Goal: Check status: Check status

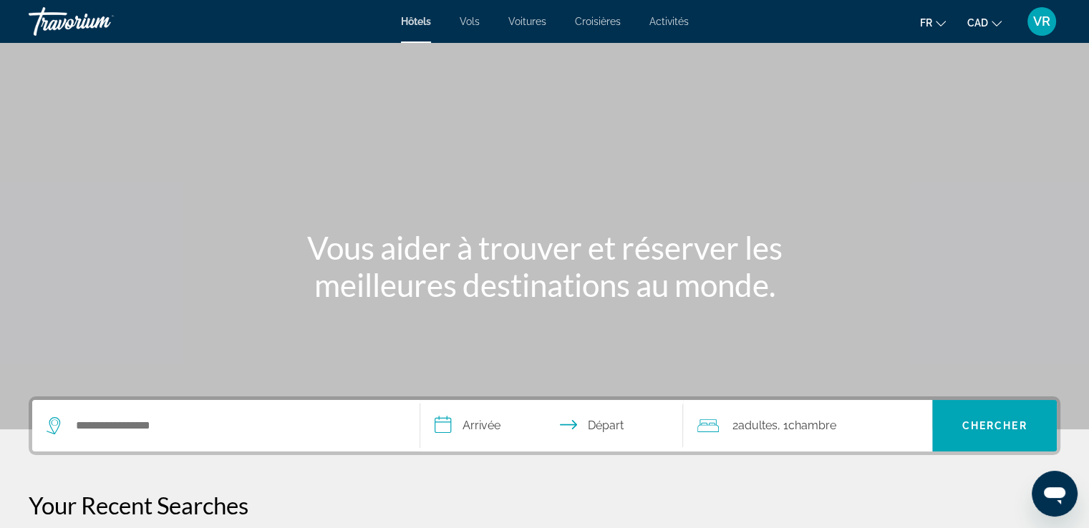
click at [1034, 17] on span "VR" at bounding box center [1041, 21] width 17 height 14
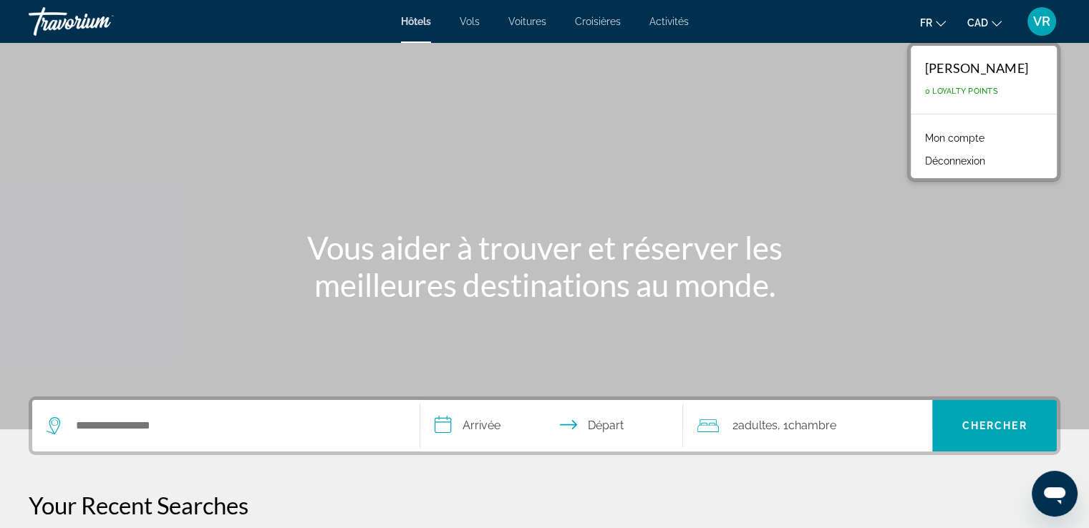
click at [971, 135] on link "Mon compte" at bounding box center [955, 138] width 74 height 19
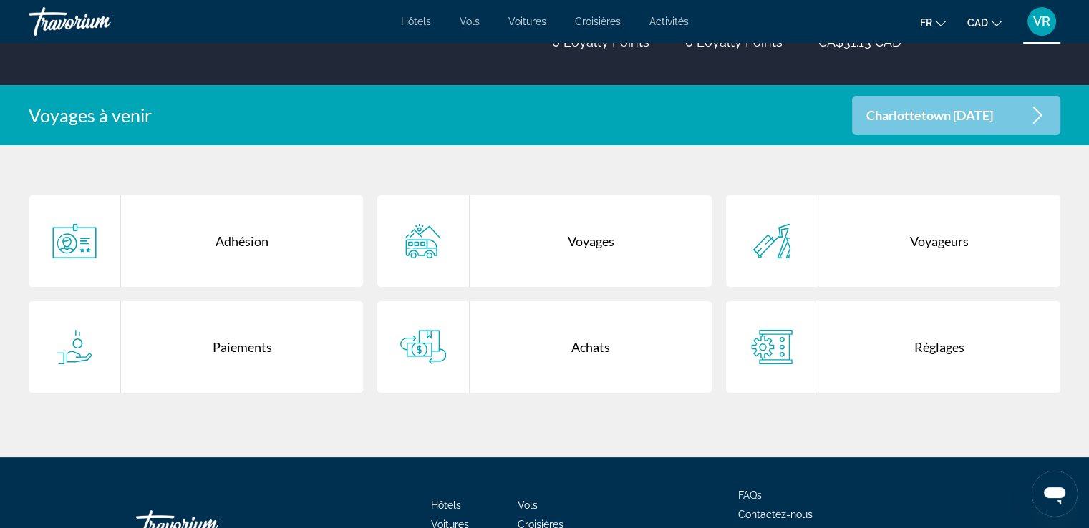
scroll to position [241, 0]
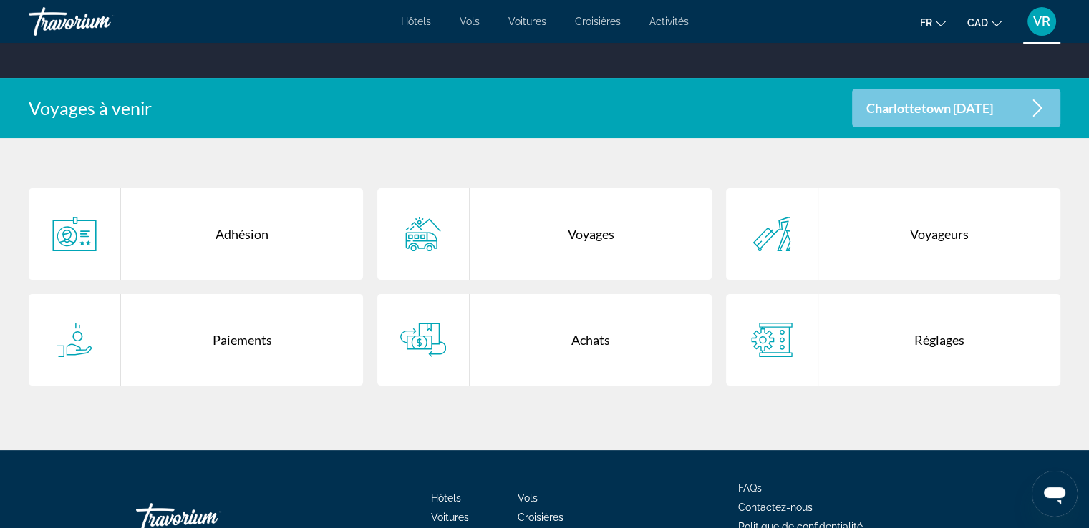
click at [578, 219] on div "Voyages" at bounding box center [591, 234] width 242 height 92
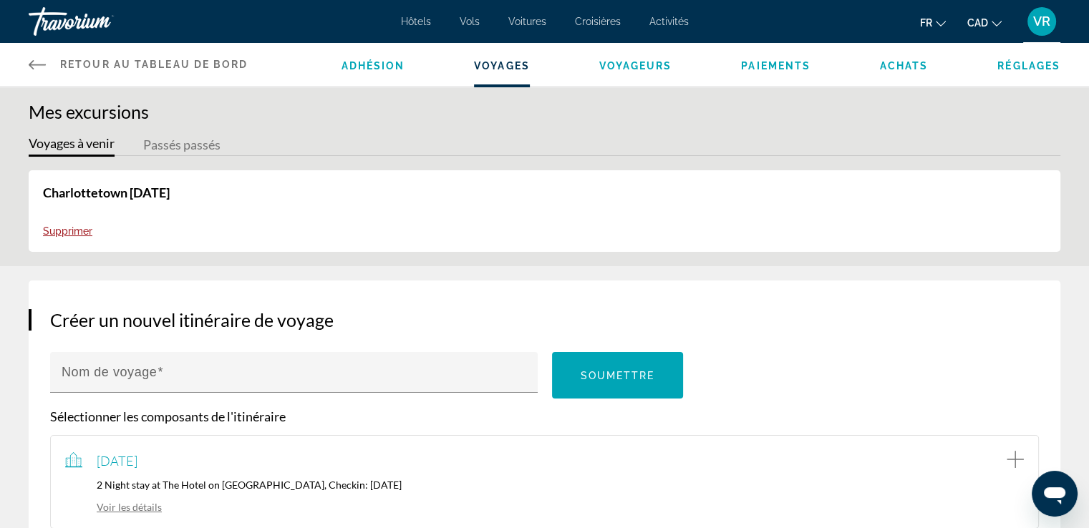
click at [89, 186] on link "Charlottetown [DATE]" at bounding box center [106, 193] width 127 height 16
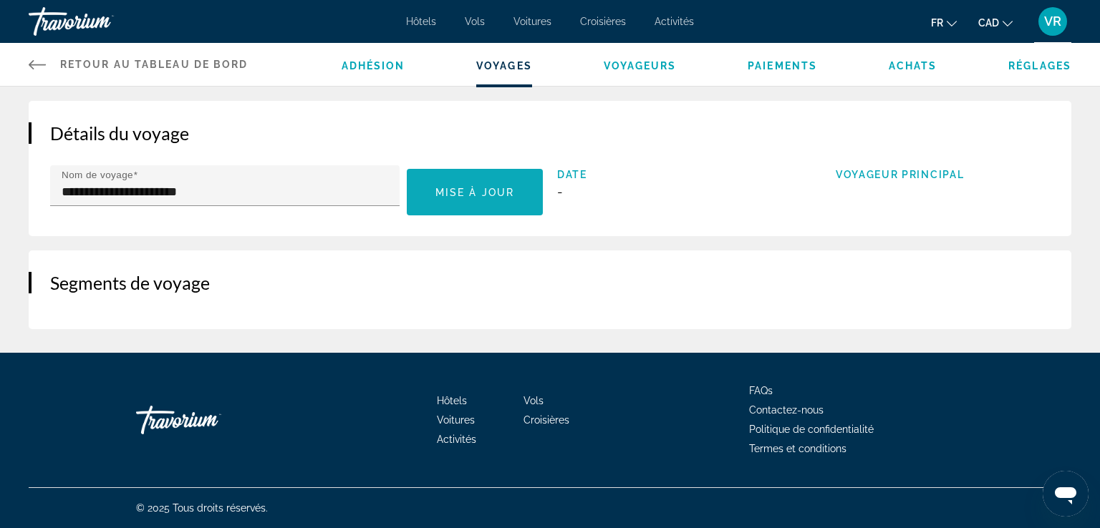
click at [490, 190] on span "Mise à jour" at bounding box center [474, 192] width 79 height 11
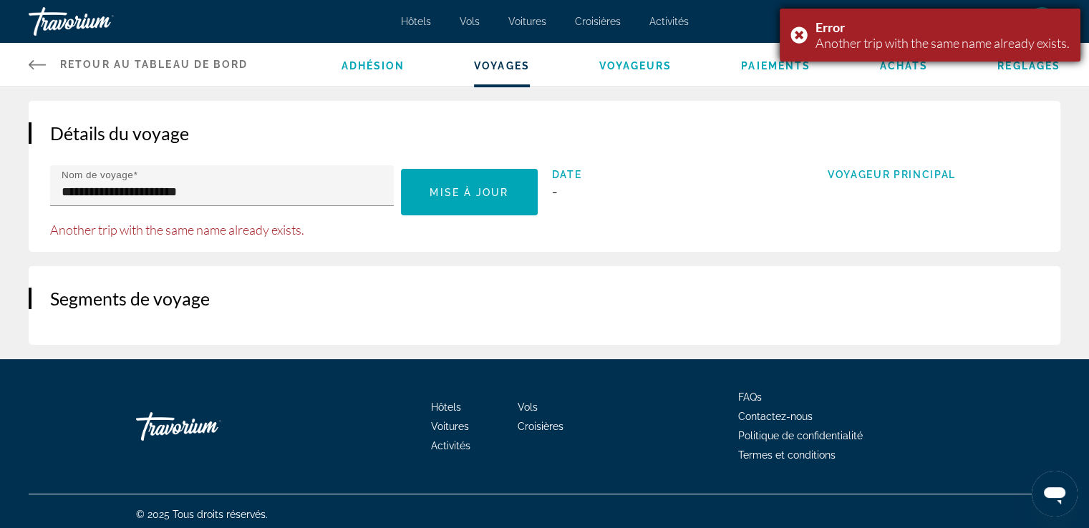
click at [913, 59] on div "Error Another trip with the same name already exists." at bounding box center [930, 35] width 301 height 53
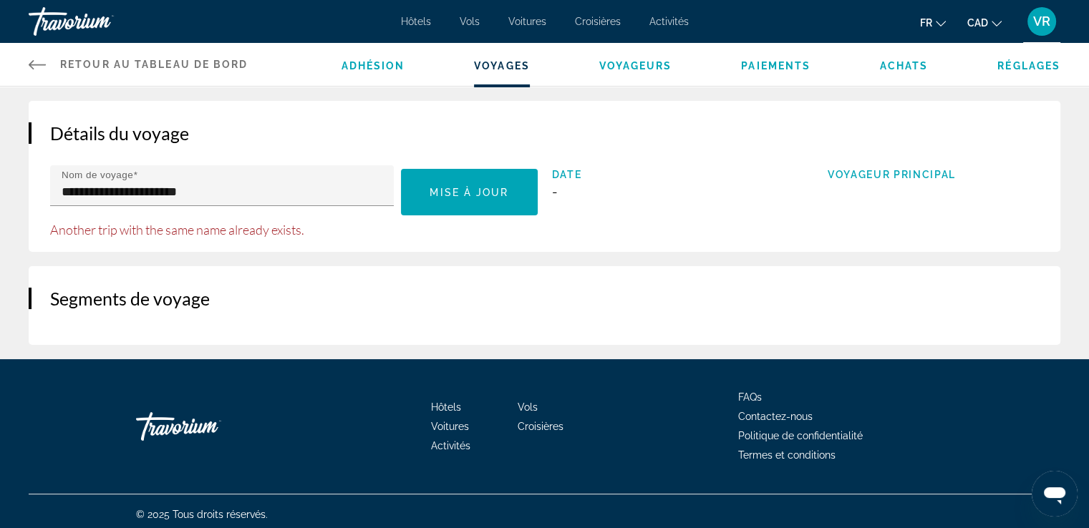
click at [912, 63] on span "Achats" at bounding box center [904, 65] width 49 height 11
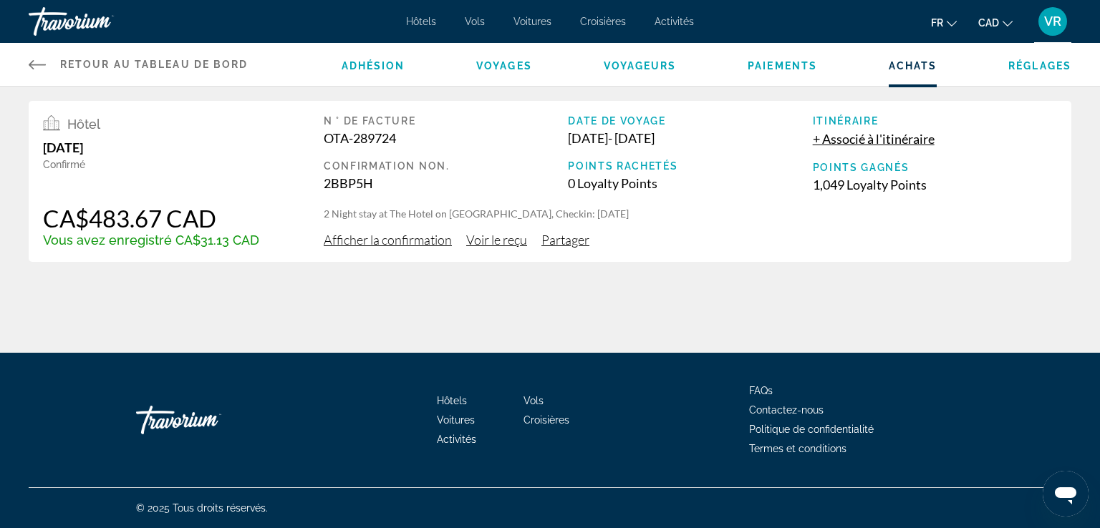
click at [188, 67] on span "Retour au tableau de bord" at bounding box center [154, 64] width 188 height 11
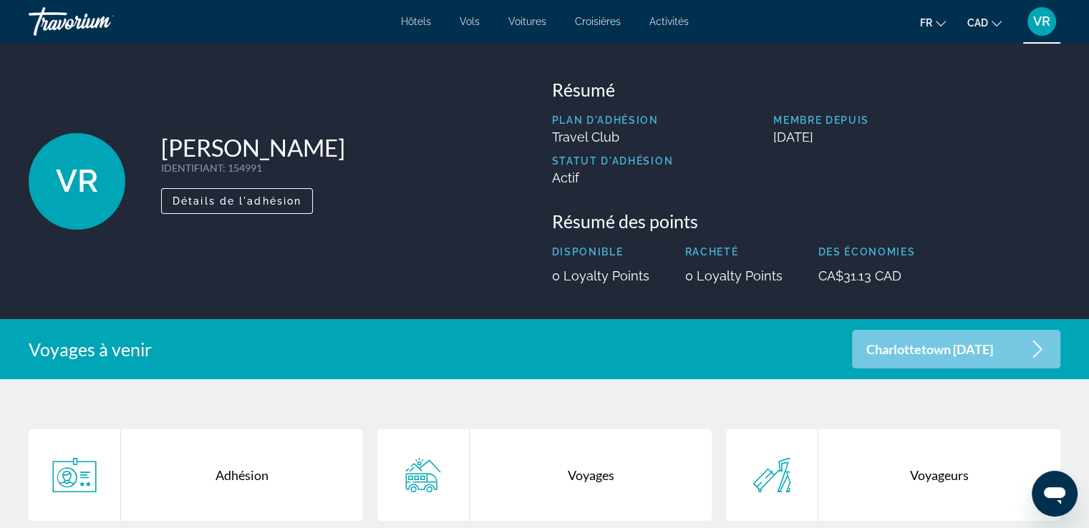
click at [1037, 21] on span "VR" at bounding box center [1041, 21] width 17 height 14
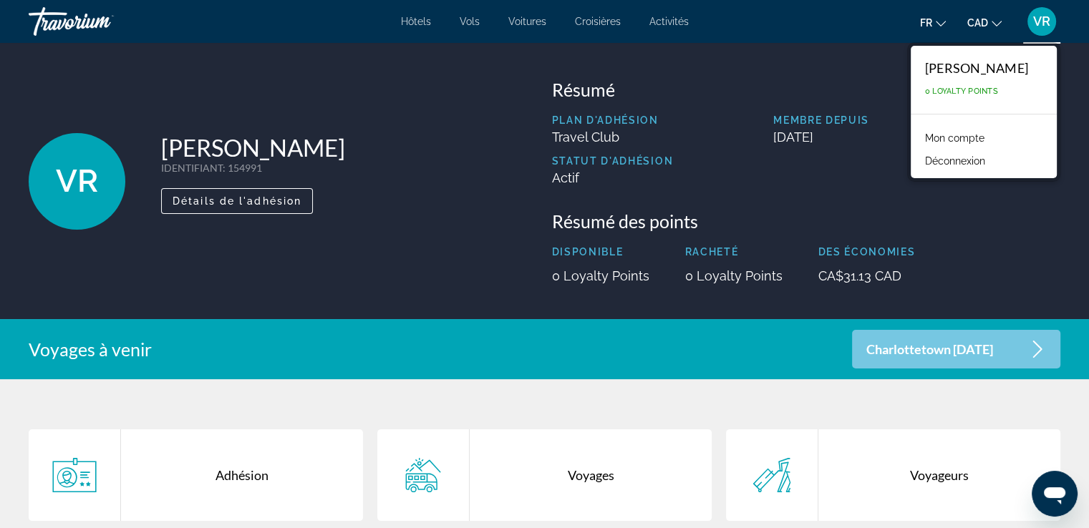
click at [982, 157] on button "Déconnexion" at bounding box center [955, 161] width 74 height 19
